Goal: Communication & Community: Answer question/provide support

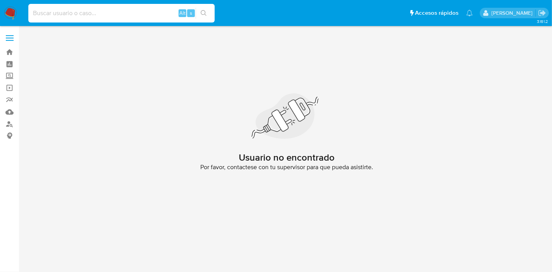
paste input "839138041"
click at [96, 12] on input at bounding box center [121, 13] width 186 height 10
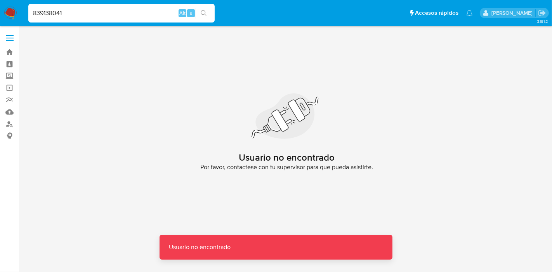
click at [96, 12] on input "839138041" at bounding box center [121, 13] width 186 height 10
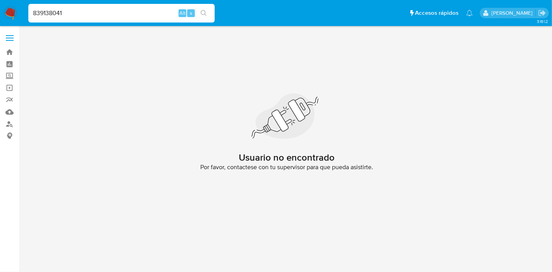
type input "839138041"
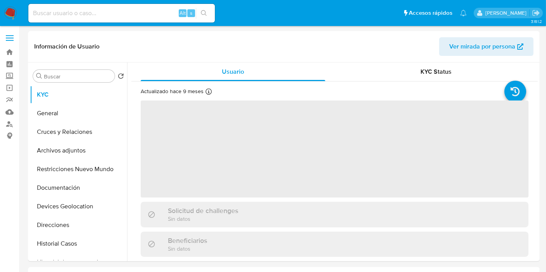
select select "10"
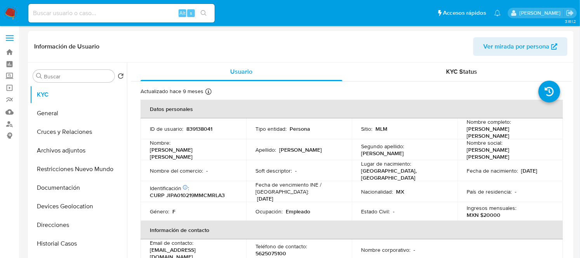
click at [10, 14] on img at bounding box center [10, 13] width 13 height 13
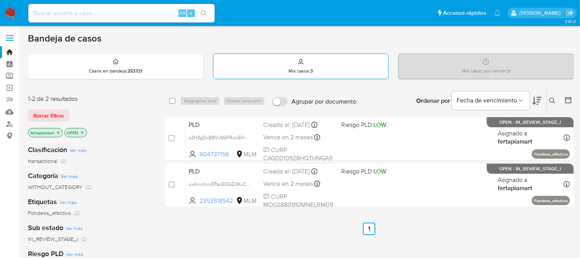
click at [318, 64] on div "Mis casos : 3" at bounding box center [301, 66] width 175 height 25
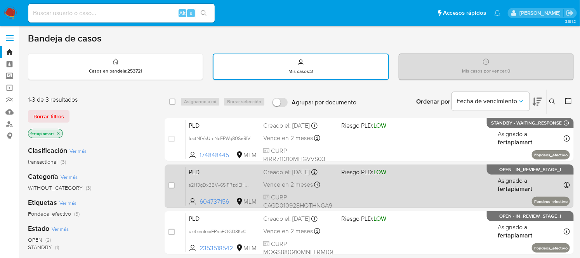
scroll to position [32, 0]
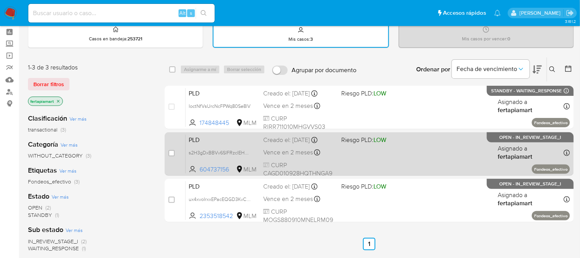
click at [217, 141] on span "PLD" at bounding box center [223, 139] width 68 height 10
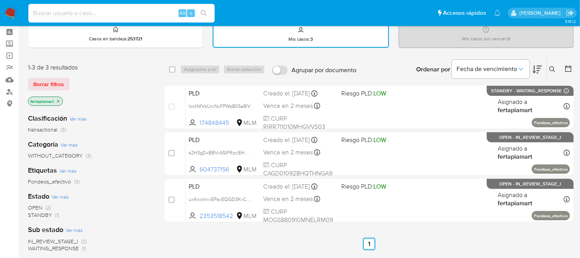
click at [130, 9] on input at bounding box center [121, 13] width 186 height 10
paste input "839138041"
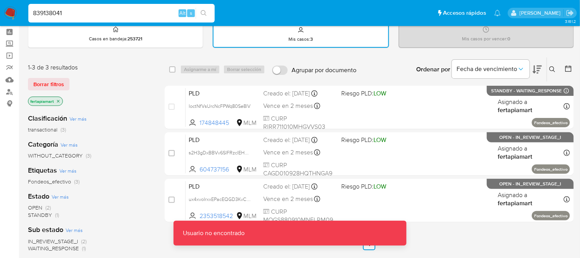
click at [130, 9] on input "839138041" at bounding box center [121, 13] width 186 height 10
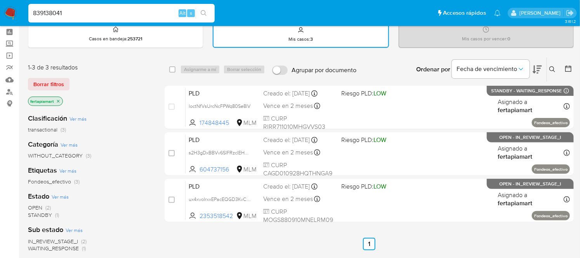
type input "839138041"
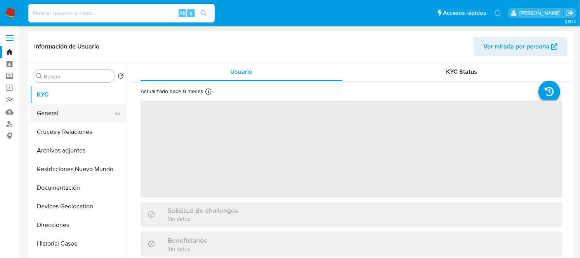
select select "10"
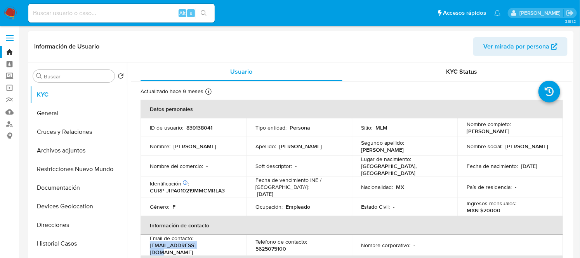
drag, startPoint x: 205, startPoint y: 245, endPoint x: 148, endPoint y: 246, distance: 56.7
click at [148, 246] on td "Email de contacto : lau332212@gmail.com" at bounding box center [194, 245] width 106 height 21
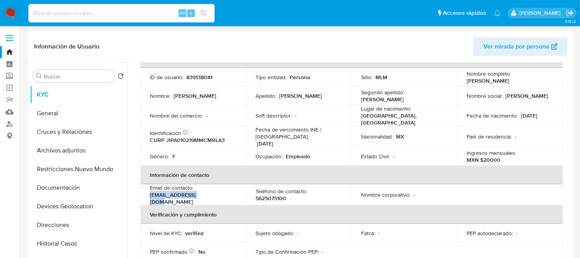
scroll to position [51, 0]
drag, startPoint x: 284, startPoint y: 193, endPoint x: 256, endPoint y: 195, distance: 27.6
click at [256, 195] on p "5625075100" at bounding box center [270, 198] width 31 height 7
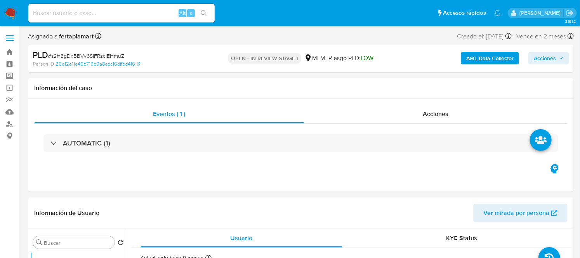
select select "10"
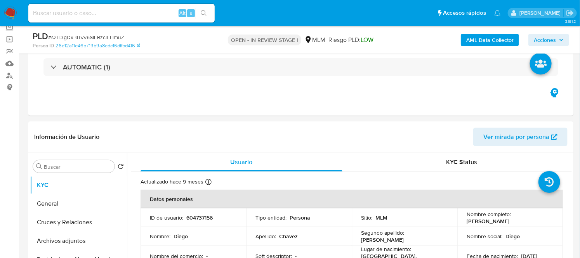
scroll to position [45, 0]
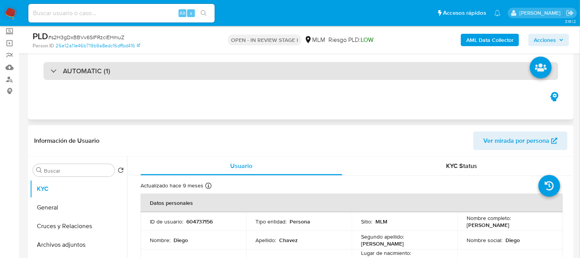
click at [68, 74] on h3 "AUTOMATIC (1)" at bounding box center [86, 71] width 47 height 9
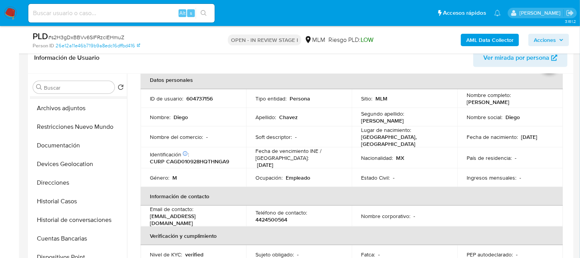
scroll to position [54, 0]
click at [80, 142] on button "Documentación" at bounding box center [75, 145] width 91 height 19
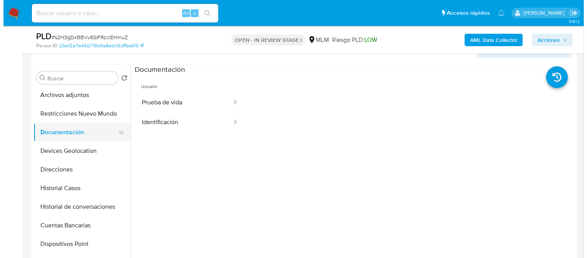
scroll to position [0, 0]
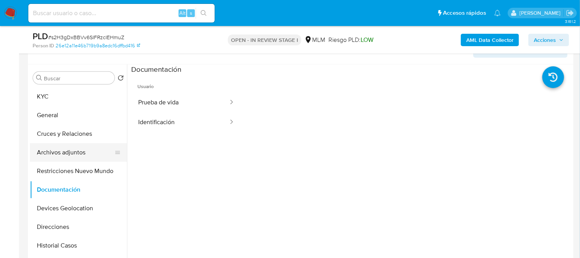
click at [67, 149] on button "Archivos adjuntos" at bounding box center [75, 152] width 91 height 19
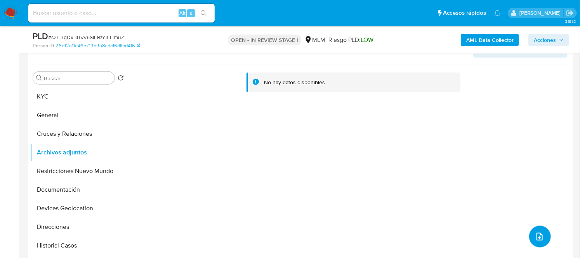
click at [535, 234] on icon "upload-file" at bounding box center [539, 236] width 9 height 9
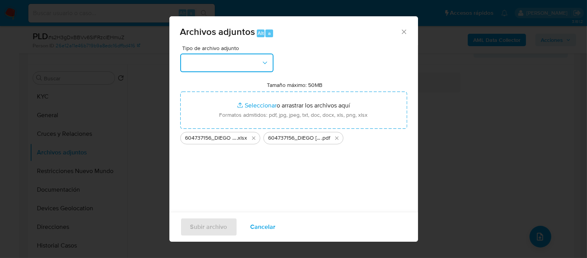
click at [263, 56] on button "button" at bounding box center [226, 63] width 93 height 19
click at [313, 170] on div "Tipo de archivo adjunto Tamaño máximo: 50MB Seleccionar archivos Seleccionar o …" at bounding box center [293, 136] width 227 height 183
click at [265, 62] on icon "button" at bounding box center [265, 63] width 8 height 8
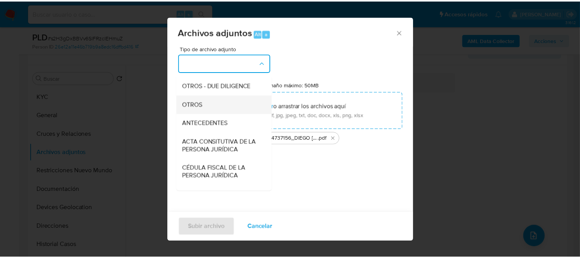
scroll to position [109, 0]
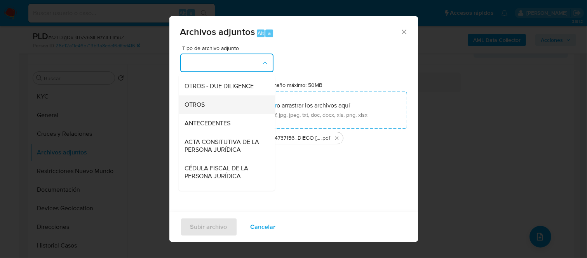
click at [197, 114] on div "OTROS" at bounding box center [223, 104] width 79 height 19
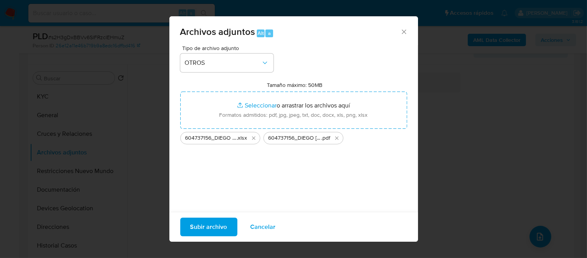
click at [331, 59] on div "Tipo de archivo adjunto OTROS Tamaño máximo: 50MB Seleccionar archivos Seleccio…" at bounding box center [293, 136] width 227 height 183
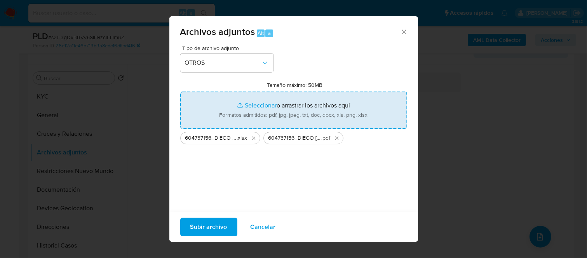
click at [304, 106] on input "Tamaño máximo: 50MB Seleccionar archivos" at bounding box center [293, 110] width 227 height 37
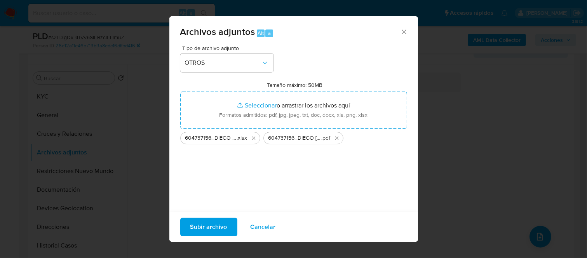
click at [401, 32] on icon "Cerrar" at bounding box center [403, 32] width 4 height 4
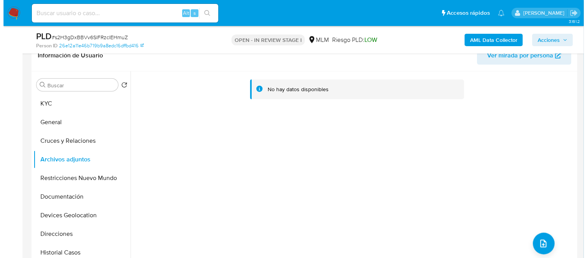
scroll to position [276, 0]
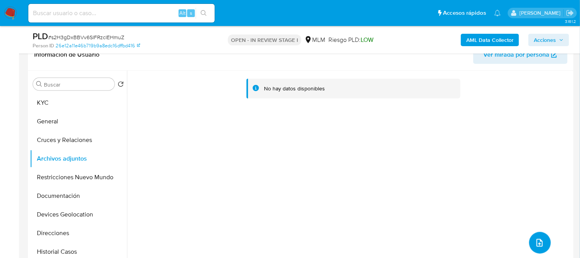
click at [535, 246] on icon "upload-file" at bounding box center [539, 242] width 9 height 9
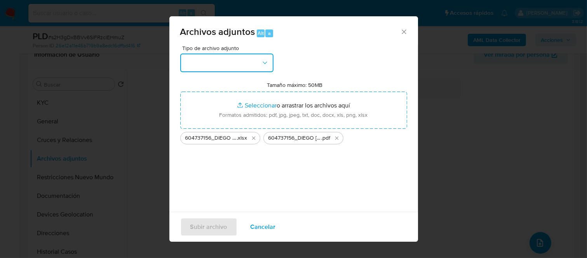
click at [261, 63] on icon "button" at bounding box center [265, 63] width 8 height 8
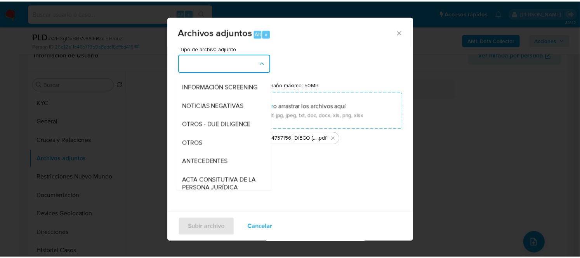
scroll to position [87, 0]
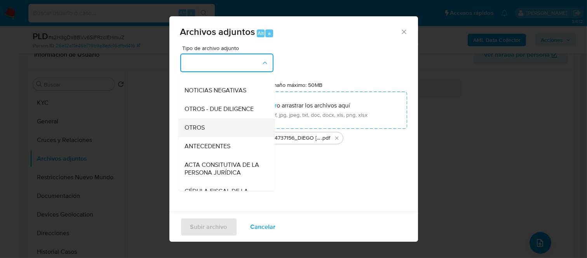
click at [199, 131] on span "OTROS" at bounding box center [194, 127] width 20 height 8
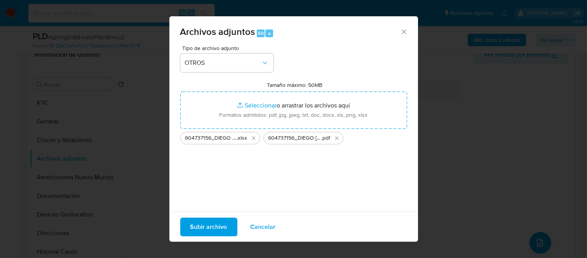
click at [193, 230] on span "Subir archivo" at bounding box center [208, 227] width 37 height 17
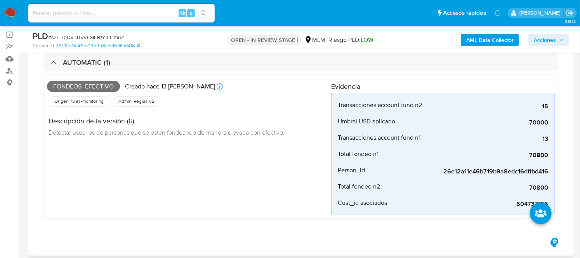
scroll to position [54, 0]
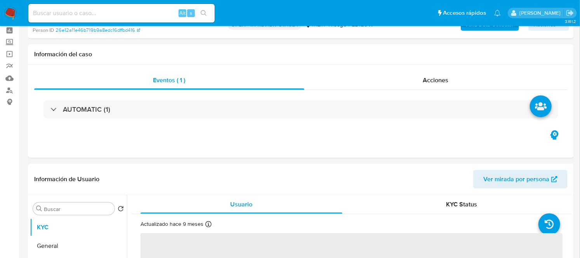
select select "10"
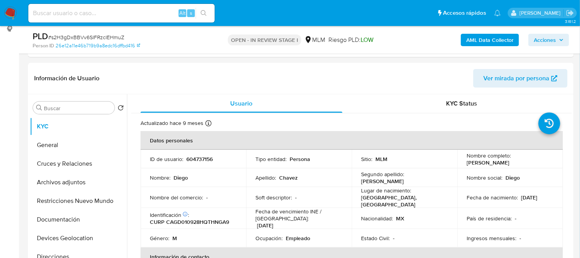
scroll to position [9, 0]
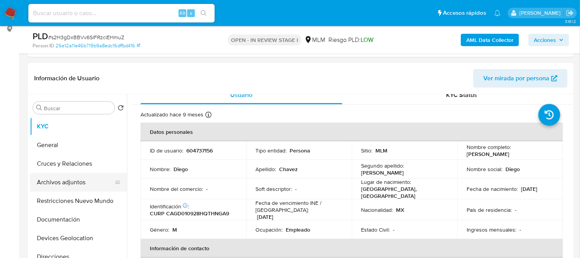
click at [52, 184] on button "Archivos adjuntos" at bounding box center [75, 182] width 91 height 19
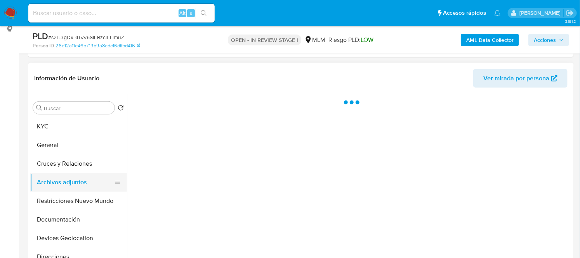
scroll to position [0, 0]
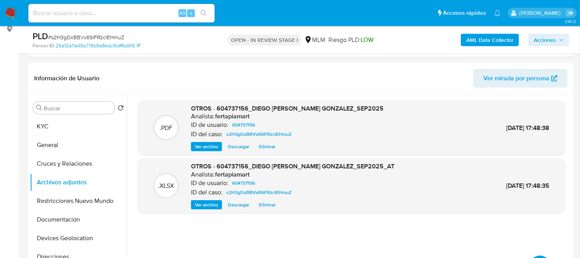
click at [541, 39] on span "Acciones" at bounding box center [545, 40] width 22 height 12
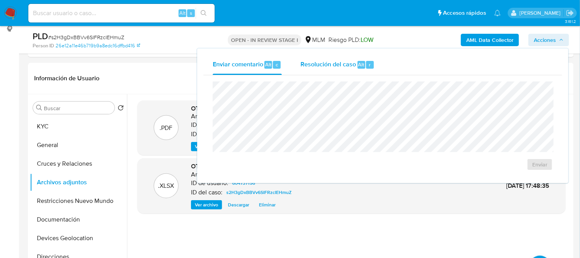
click at [334, 65] on span "Resolución del caso" at bounding box center [329, 64] width 56 height 9
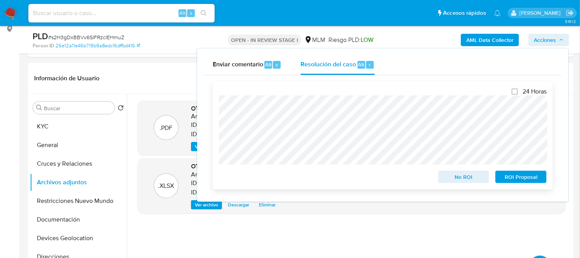
click at [518, 179] on span "ROI Proposal" at bounding box center [521, 177] width 40 height 11
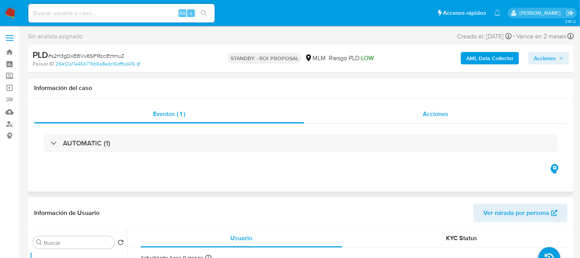
select select "10"
click at [10, 14] on img at bounding box center [10, 13] width 13 height 13
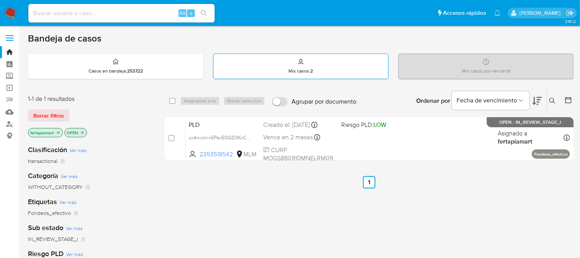
click at [310, 68] on p "Mis casos : 2" at bounding box center [301, 71] width 24 height 6
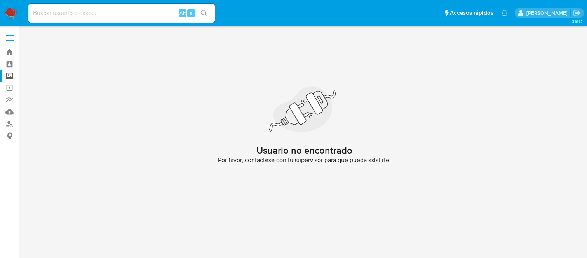
click at [8, 71] on label "Screening" at bounding box center [46, 76] width 92 height 12
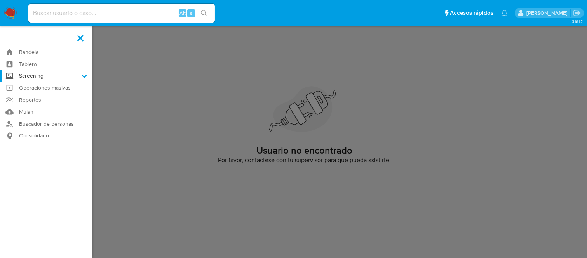
click at [0, 0] on input "Screening" at bounding box center [0, 0] width 0 height 0
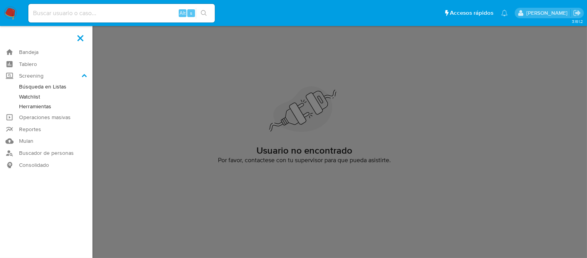
click at [40, 106] on link "Herramientas" at bounding box center [46, 107] width 92 height 10
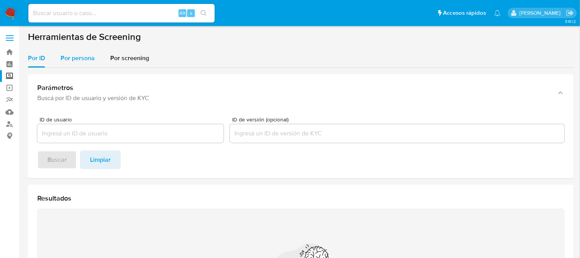
click at [76, 57] on span "Por persona" at bounding box center [78, 58] width 34 height 9
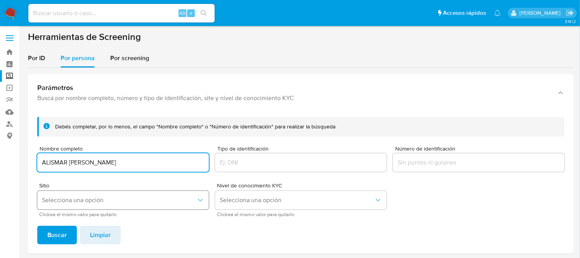
type input "ALISMAR ANDREINA MARTINEZ SANJUAN"
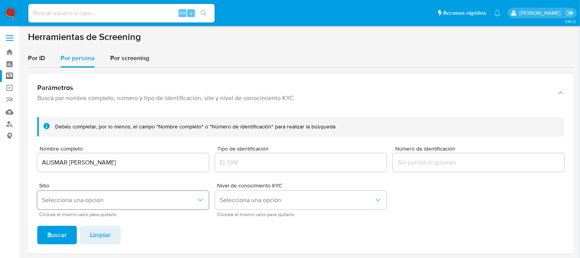
click at [170, 198] on span "Selecciona una opción" at bounding box center [119, 200] width 155 height 8
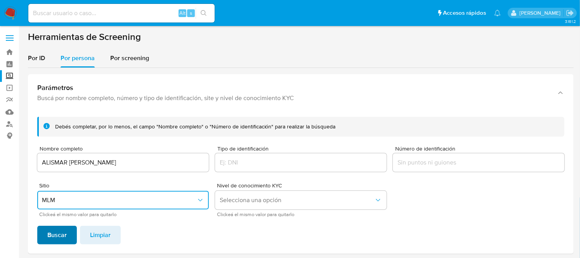
click at [56, 241] on span "Buscar" at bounding box center [56, 235] width 19 height 17
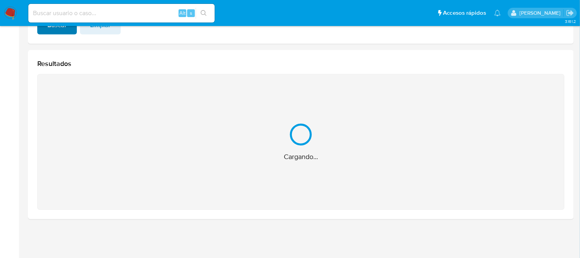
scroll to position [87, 0]
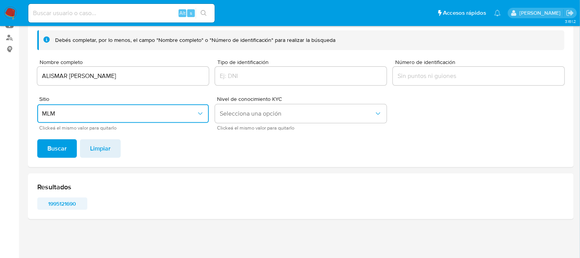
click at [71, 201] on span "1995121690" at bounding box center [62, 203] width 39 height 11
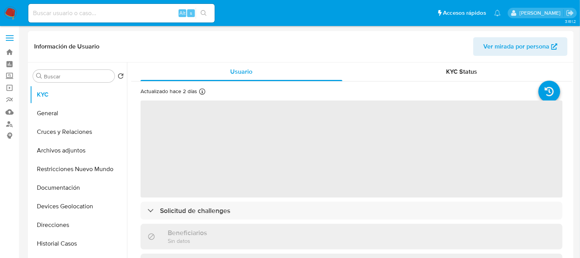
select select "10"
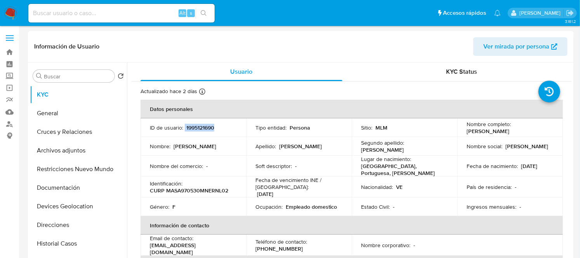
drag, startPoint x: 216, startPoint y: 130, endPoint x: 184, endPoint y: 126, distance: 32.1
click at [184, 126] on div "ID de usuario : 1995121690" at bounding box center [193, 127] width 87 height 7
copy div "1995121690"
drag, startPoint x: 217, startPoint y: 127, endPoint x: 186, endPoint y: 129, distance: 31.9
click at [186, 129] on div "ID de usuario : 1995121690" at bounding box center [193, 127] width 87 height 7
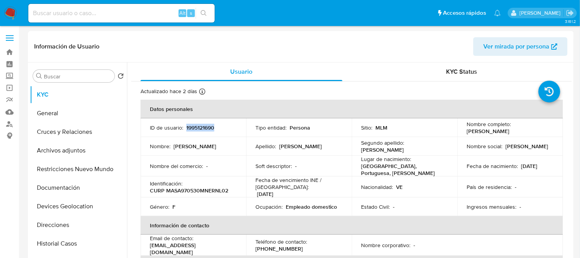
copy p "1995121690"
click at [329, 68] on div "Usuario" at bounding box center [242, 72] width 202 height 19
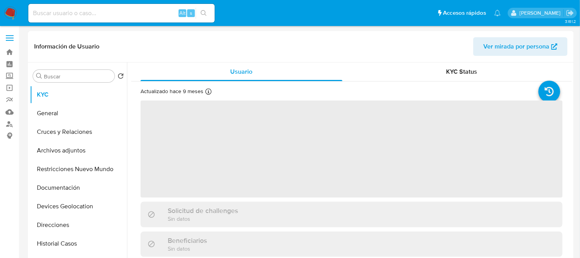
select select "10"
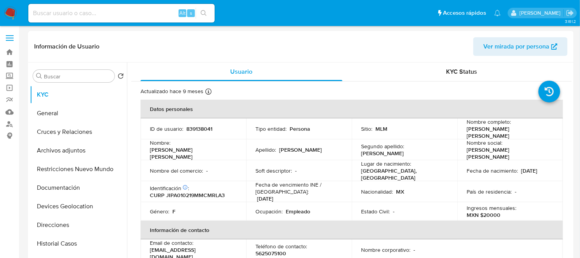
click at [12, 12] on img at bounding box center [10, 13] width 13 height 13
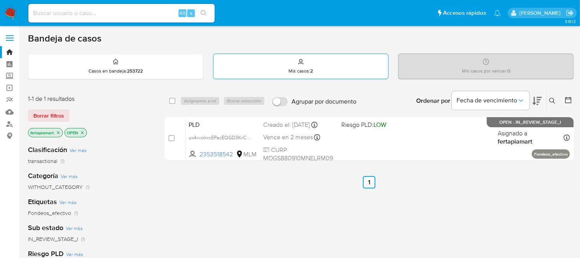
click at [307, 71] on p "Mis casos : 2" at bounding box center [301, 71] width 24 height 6
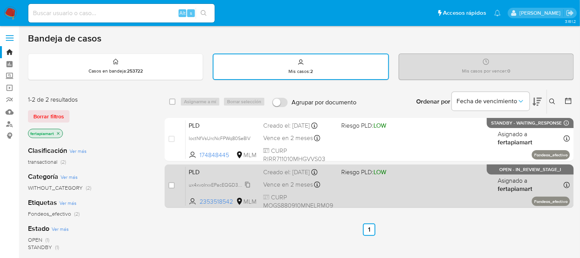
click at [209, 184] on span "ux4xvoIrxxEPacEQGD3KvCP7" at bounding box center [220, 184] width 63 height 9
click at [212, 169] on span "PLD" at bounding box center [223, 172] width 68 height 10
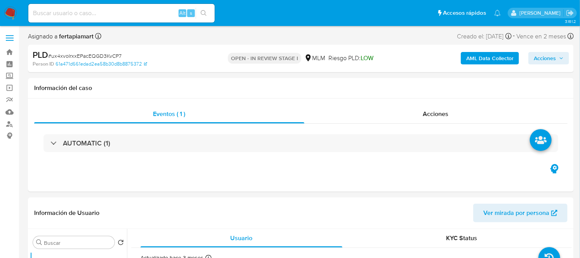
select select "10"
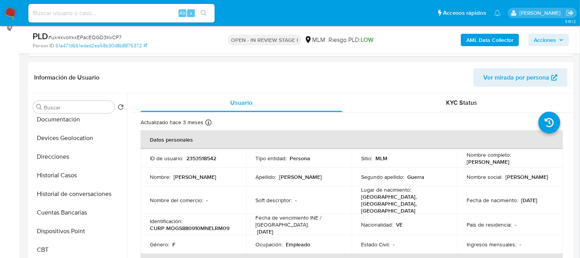
scroll to position [101, 0]
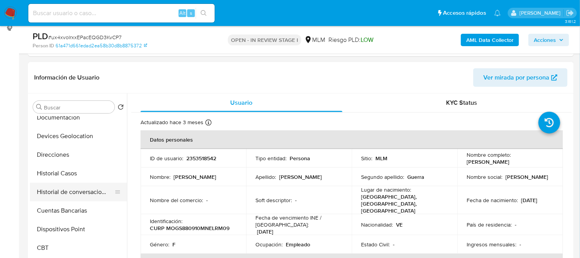
click at [74, 197] on button "Historial de conversaciones" at bounding box center [75, 192] width 91 height 19
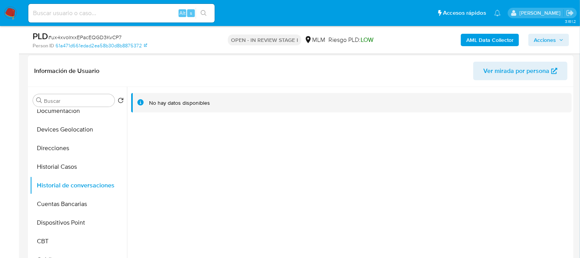
scroll to position [114, 0]
click at [204, 110] on div "No hay datos disponibles" at bounding box center [351, 104] width 441 height 20
click at [139, 103] on icon at bounding box center [140, 103] width 6 height 6
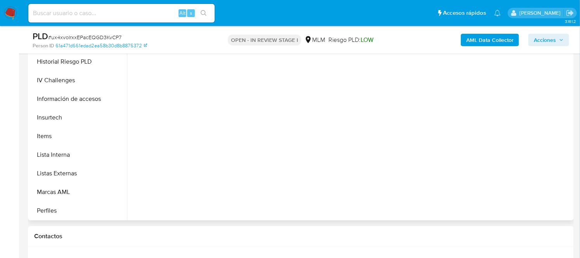
scroll to position [290, 0]
click at [56, 235] on h1 "Contactos" at bounding box center [300, 237] width 533 height 8
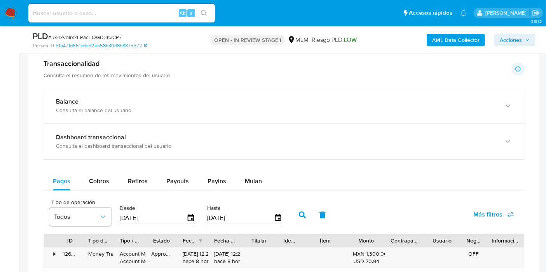
scroll to position [533, 0]
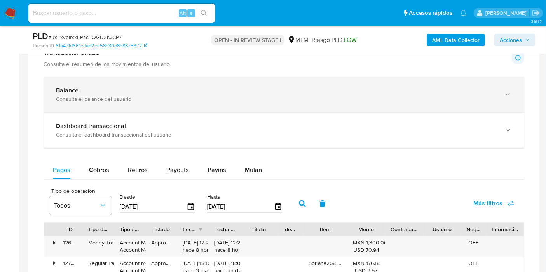
click at [185, 106] on div "Balance Consulta el balance del usuario" at bounding box center [283, 94] width 480 height 35
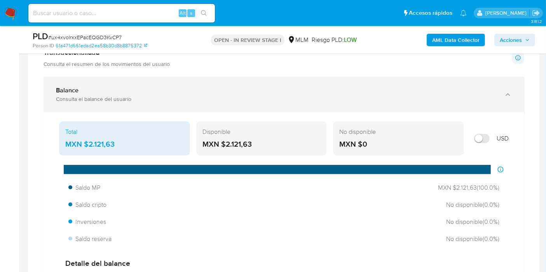
click at [185, 106] on div "Balance Consulta el balance del usuario" at bounding box center [283, 94] width 480 height 35
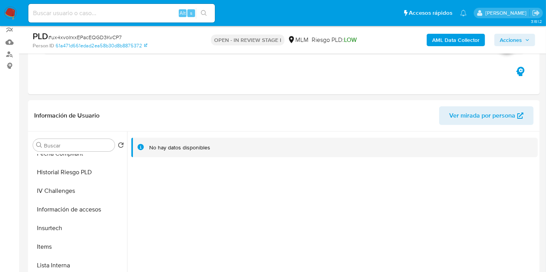
scroll to position [71, 0]
click at [506, 41] on span "Acciones" at bounding box center [510, 40] width 22 height 12
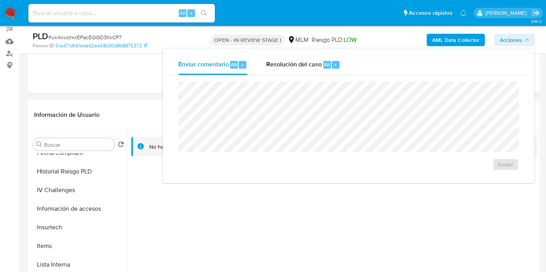
click at [506, 41] on span "Acciones" at bounding box center [510, 40] width 22 height 12
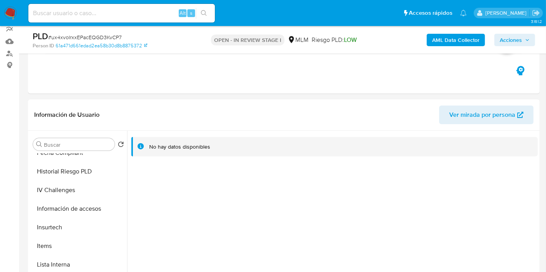
click at [506, 41] on span "Acciones" at bounding box center [510, 40] width 22 height 12
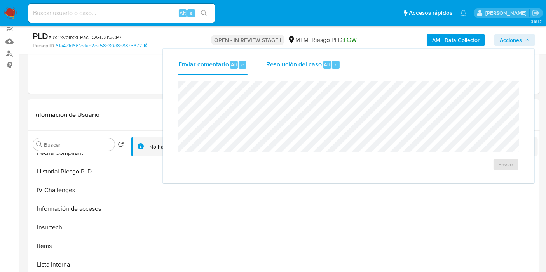
click at [292, 68] on span "Resolución del caso" at bounding box center [294, 64] width 56 height 9
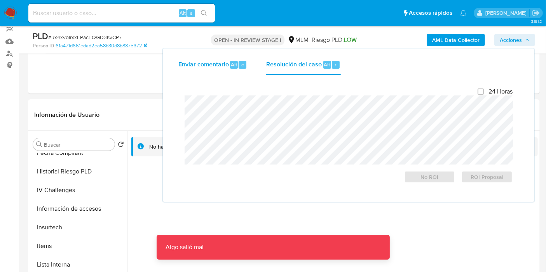
click at [206, 71] on div "Enviar comentario Alt c" at bounding box center [212, 65] width 69 height 20
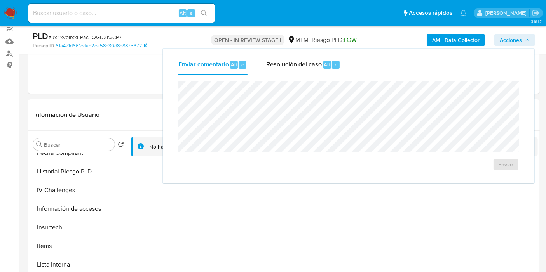
click at [509, 43] on span "Acciones" at bounding box center [510, 40] width 22 height 12
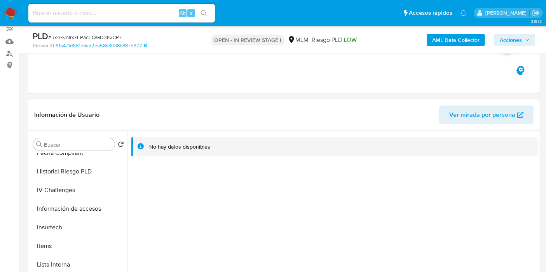
scroll to position [0, 0]
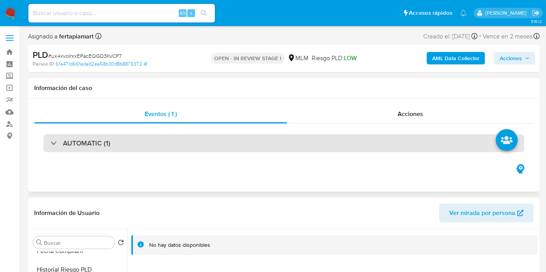
click at [207, 135] on div "AUTOMATIC (1)" at bounding box center [283, 143] width 480 height 18
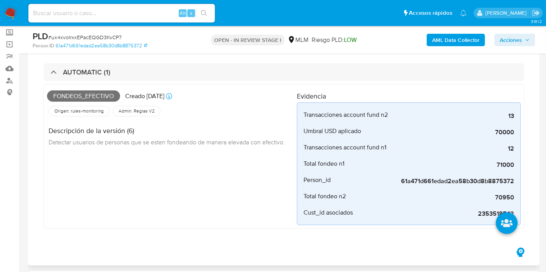
scroll to position [43, 0]
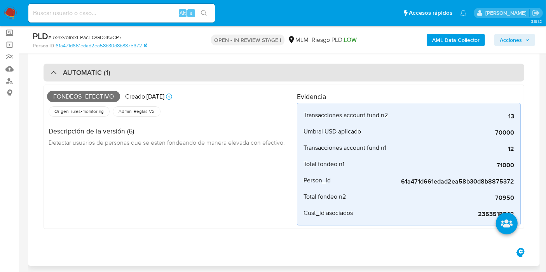
click at [205, 76] on div "AUTOMATIC (1)" at bounding box center [283, 73] width 480 height 18
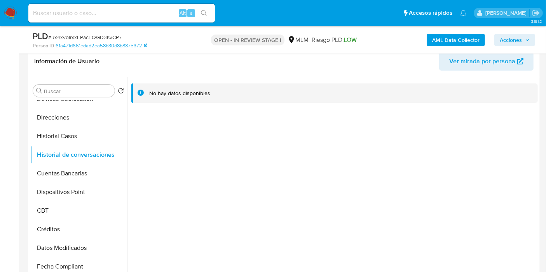
scroll to position [120, 0]
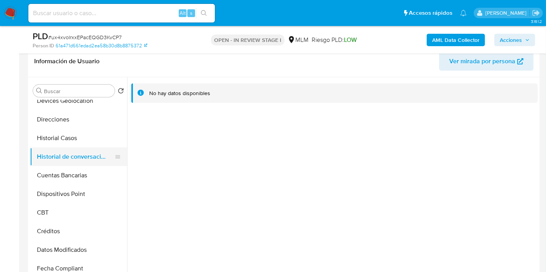
click at [73, 152] on button "Historial de conversaciones" at bounding box center [75, 157] width 91 height 19
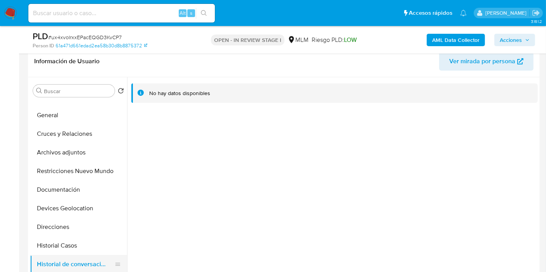
scroll to position [0, 0]
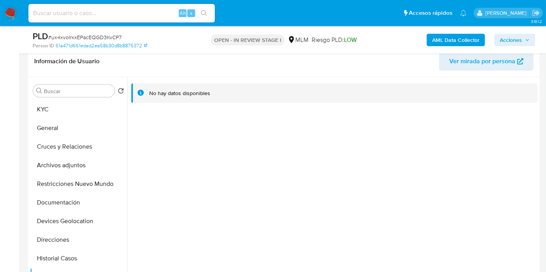
click at [298, 161] on div at bounding box center [332, 176] width 410 height 199
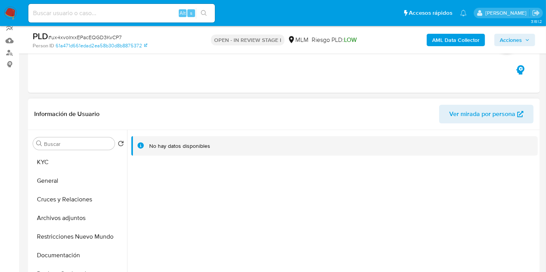
scroll to position [72, 0]
click at [140, 143] on icon at bounding box center [140, 145] width 6 height 6
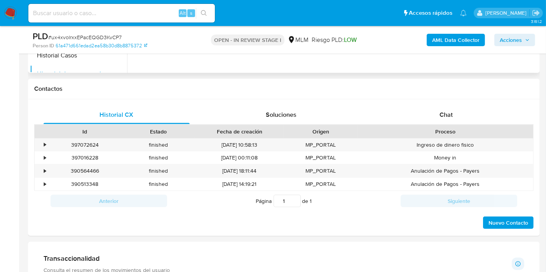
scroll to position [328, 0]
click at [500, 220] on span "Nuevo Contacto" at bounding box center [508, 222] width 40 height 11
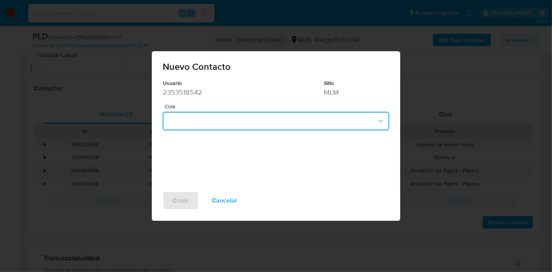
click at [265, 127] on button "button" at bounding box center [276, 121] width 227 height 19
click at [226, 202] on span "Cancelar" at bounding box center [224, 200] width 25 height 17
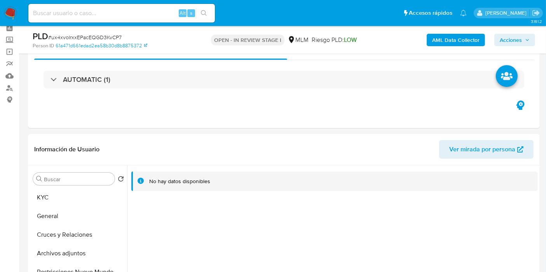
scroll to position [0, 0]
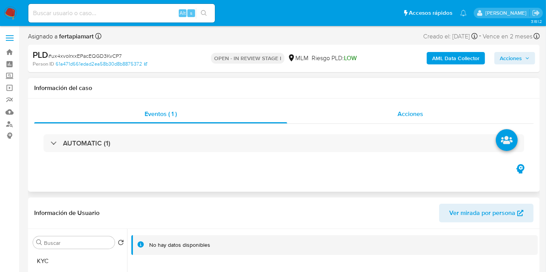
click at [391, 105] on div "Acciones" at bounding box center [410, 114] width 246 height 19
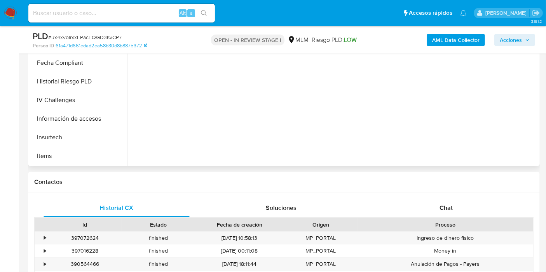
scroll to position [215, 0]
click at [69, 96] on button "IV Challenges" at bounding box center [75, 101] width 91 height 19
click at [69, 105] on button "IV Challenges" at bounding box center [75, 101] width 91 height 19
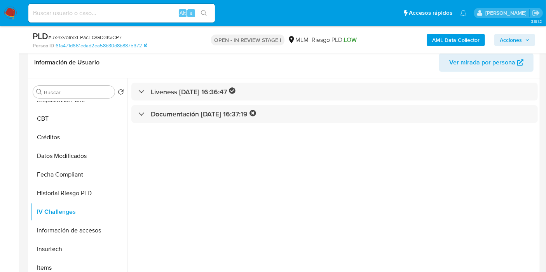
scroll to position [181, 0]
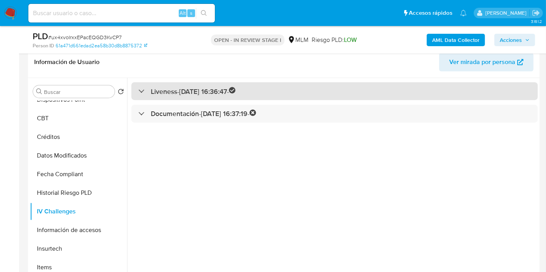
click at [163, 94] on h3 "Liveness - [DATE] 16:36:47 -" at bounding box center [193, 91] width 85 height 9
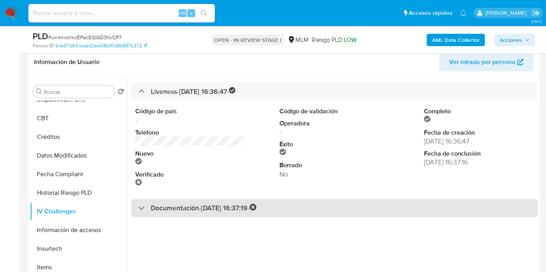
click at [143, 205] on div "Documentación - [DATE] 16:37:19 -" at bounding box center [197, 208] width 118 height 9
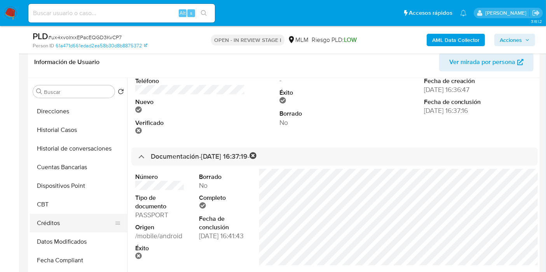
scroll to position [129, 0]
click at [68, 148] on button "Historial de conversaciones" at bounding box center [75, 149] width 91 height 19
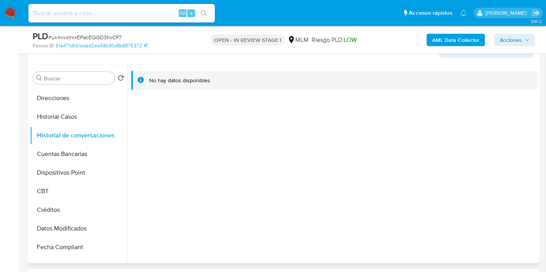
scroll to position [193, 0]
click at [139, 81] on icon at bounding box center [140, 81] width 6 height 6
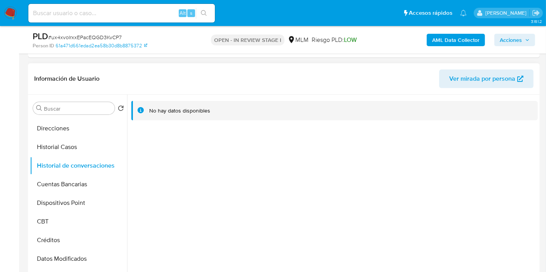
scroll to position [163, 0]
click at [61, 168] on button "Historial de conversaciones" at bounding box center [75, 166] width 91 height 19
click at [116, 165] on ul "KYC General Cruces y Relaciones Archivos adjuntos Restricciones Nuevo Mundo Doc…" at bounding box center [78, 205] width 97 height 175
click at [154, 165] on div at bounding box center [332, 194] width 410 height 199
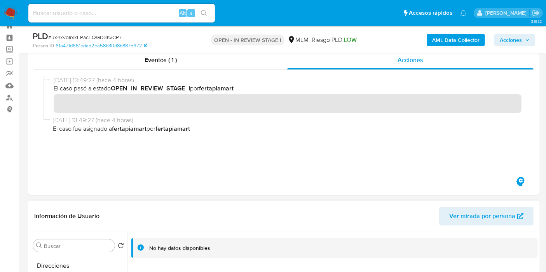
scroll to position [7, 0]
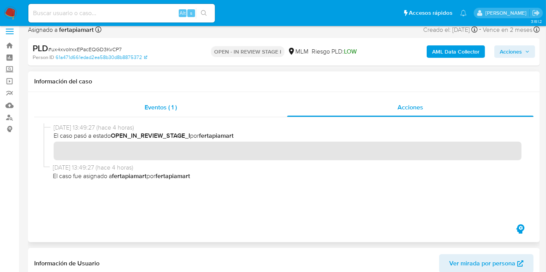
click at [186, 110] on div "Eventos ( 1 )" at bounding box center [160, 107] width 253 height 19
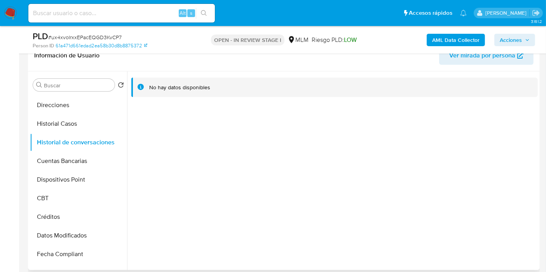
scroll to position [130, 0]
click at [140, 88] on icon at bounding box center [141, 88] width 2 height 2
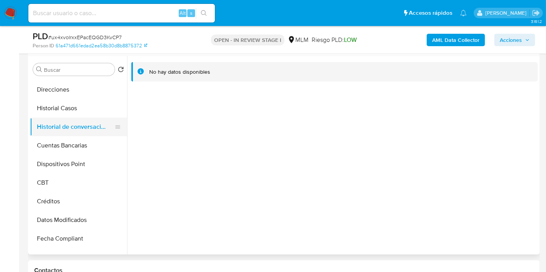
click at [96, 126] on button "Historial de conversaciones" at bounding box center [75, 127] width 91 height 19
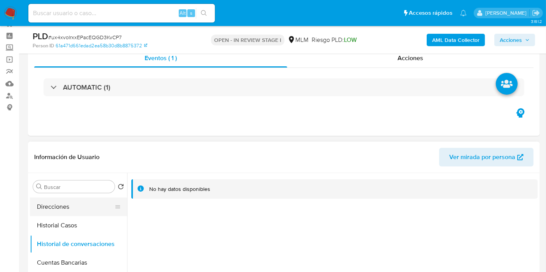
scroll to position [0, 0]
click at [64, 208] on button "KYC" at bounding box center [75, 205] width 91 height 19
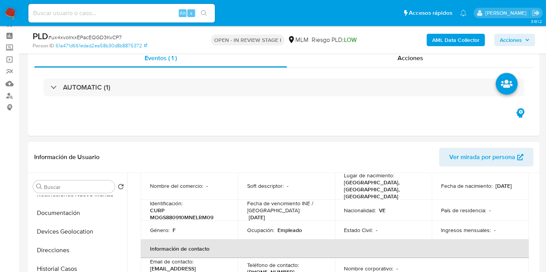
scroll to position [110, 0]
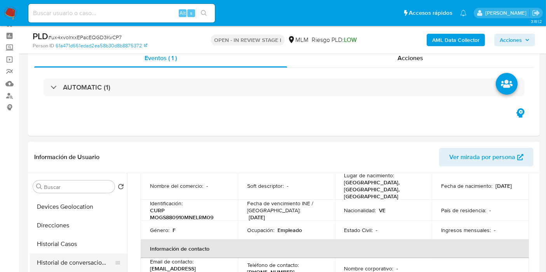
click at [65, 257] on button "Historial de conversaciones" at bounding box center [75, 263] width 91 height 19
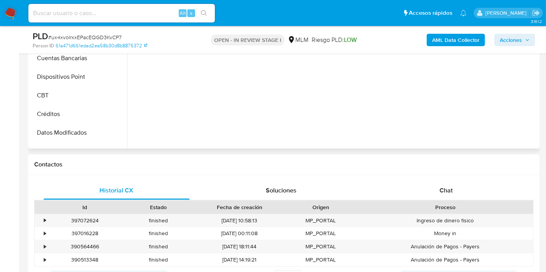
scroll to position [252, 0]
click at [429, 181] on div "Chat" at bounding box center [446, 190] width 146 height 19
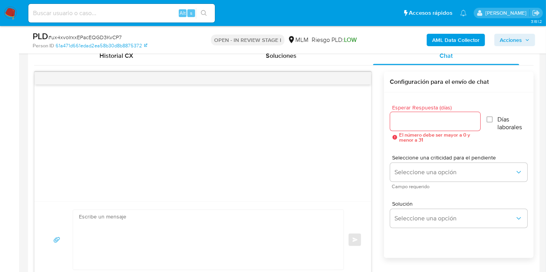
scroll to position [387, 0]
click at [440, 124] on input "Esperar Respuesta (días)" at bounding box center [435, 121] width 90 height 10
type input "4"
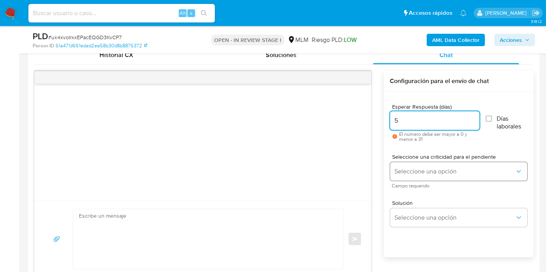
type input "5"
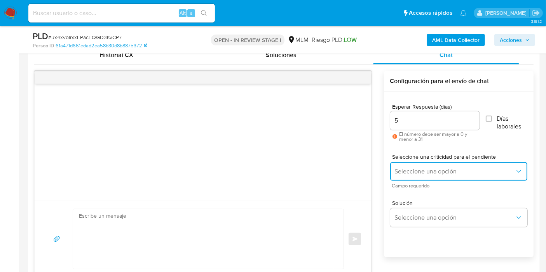
click at [439, 170] on span "Seleccione una opción" at bounding box center [454, 172] width 120 height 8
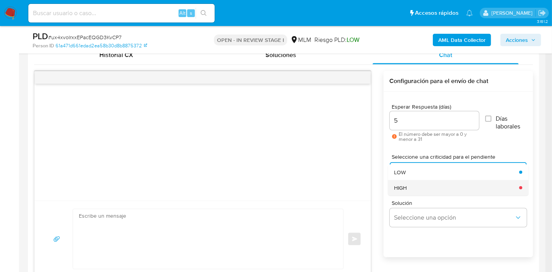
click at [419, 189] on div "HIGH" at bounding box center [454, 188] width 120 height 16
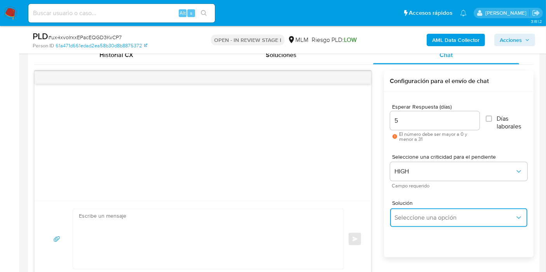
click at [426, 212] on button "Seleccione una opción" at bounding box center [458, 218] width 137 height 19
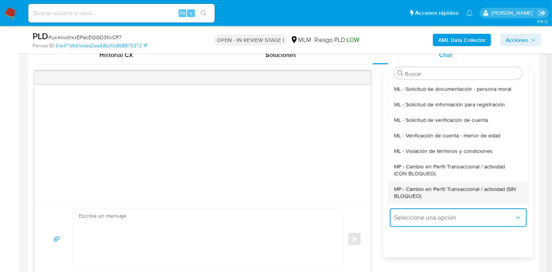
click at [436, 189] on span "MP - Cambio en Perfil Transaccional / actividad (SIN BLOQUEO)" at bounding box center [455, 192] width 123 height 14
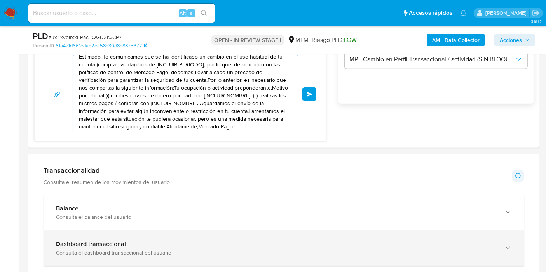
scroll to position [546, 0]
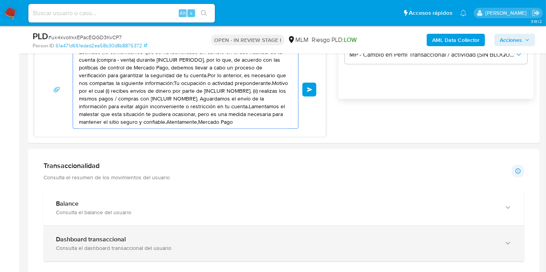
drag, startPoint x: 78, startPoint y: 187, endPoint x: 239, endPoint y: 228, distance: 165.7
paste textarea "usuario, Te comunicamos que de acuerdo con las políticas de control [PERSON_NAM…"
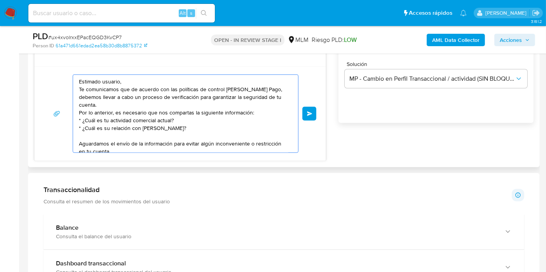
scroll to position [521, 0]
click at [109, 128] on textarea "Estimado usuario, Te comunicamos que de acuerdo con las políticas de control [P…" at bounding box center [183, 114] width 209 height 78
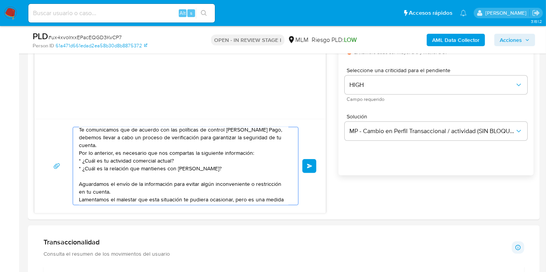
scroll to position [12, 0]
click at [167, 159] on textarea "Estimado usuario, Te comunicamos que de acuerdo con las políticas de control [P…" at bounding box center [183, 166] width 209 height 78
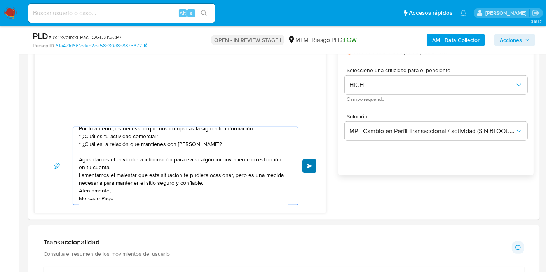
type textarea "Estimado usuario, Te comunicamos que de acuerdo con las políticas de control [P…"
click at [311, 169] on button "Enviar" at bounding box center [309, 166] width 14 height 14
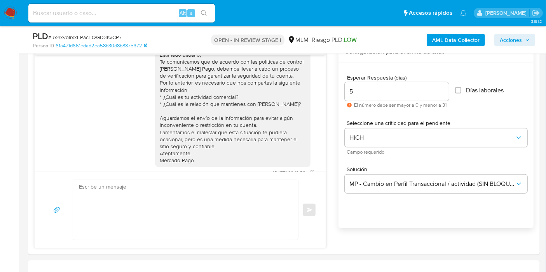
scroll to position [0, 0]
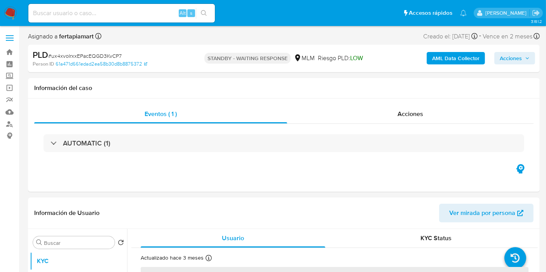
select select "10"
click at [13, 10] on img at bounding box center [10, 13] width 13 height 13
